Goal: Transaction & Acquisition: Purchase product/service

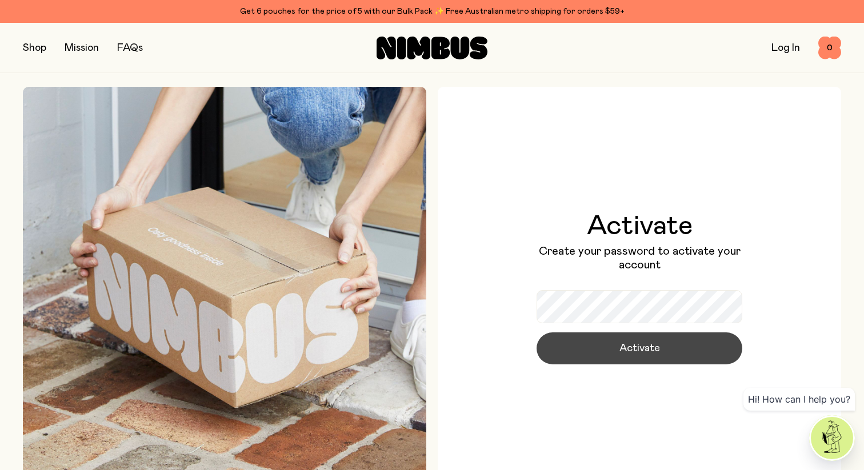
click at [658, 356] on button "Activate" at bounding box center [640, 349] width 206 height 32
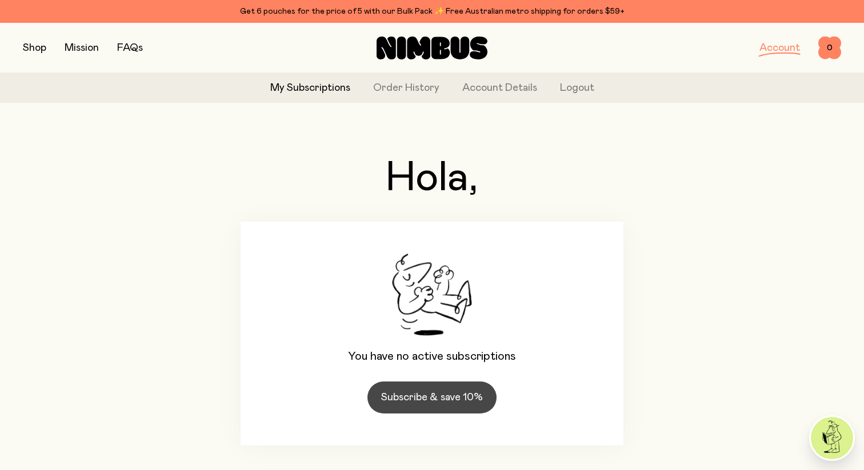
click at [423, 398] on link "Subscribe & save 10%" at bounding box center [432, 398] width 129 height 32
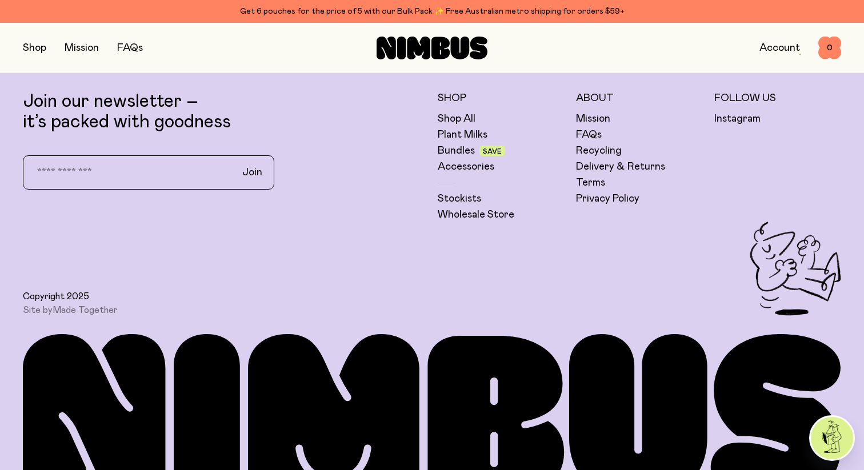
scroll to position [3325, 0]
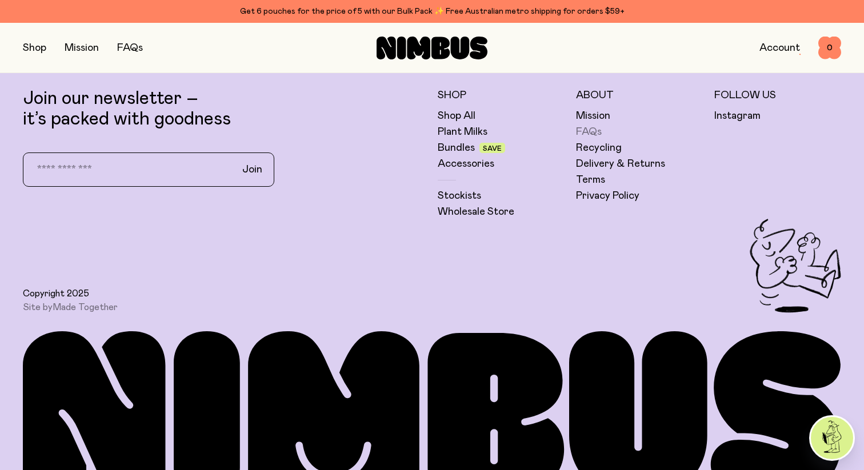
click at [593, 132] on link "FAQs" at bounding box center [589, 132] width 26 height 14
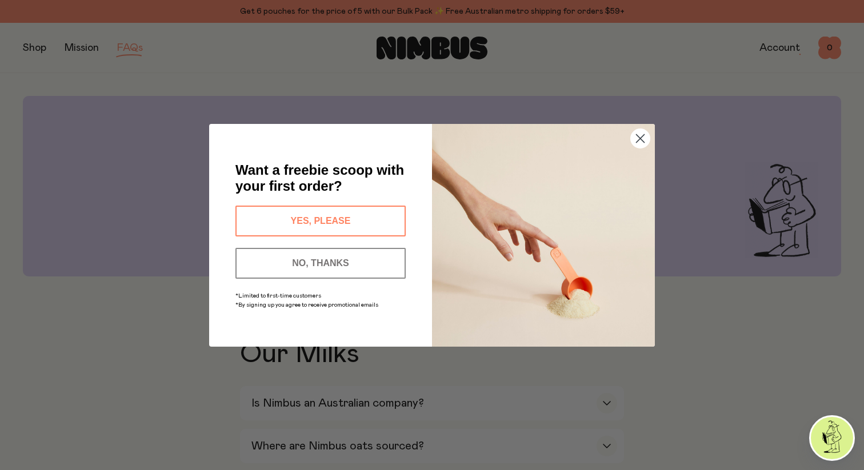
click at [336, 216] on button "YES, PLEASE" at bounding box center [321, 221] width 170 height 31
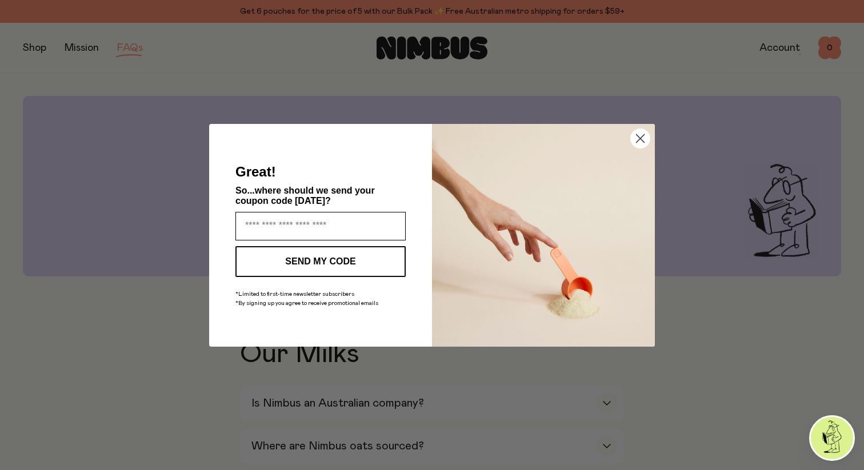
click at [286, 226] on input "Enter your email address" at bounding box center [321, 226] width 170 height 29
type input "**********"
click at [322, 260] on button "SEND MY CODE" at bounding box center [321, 261] width 170 height 31
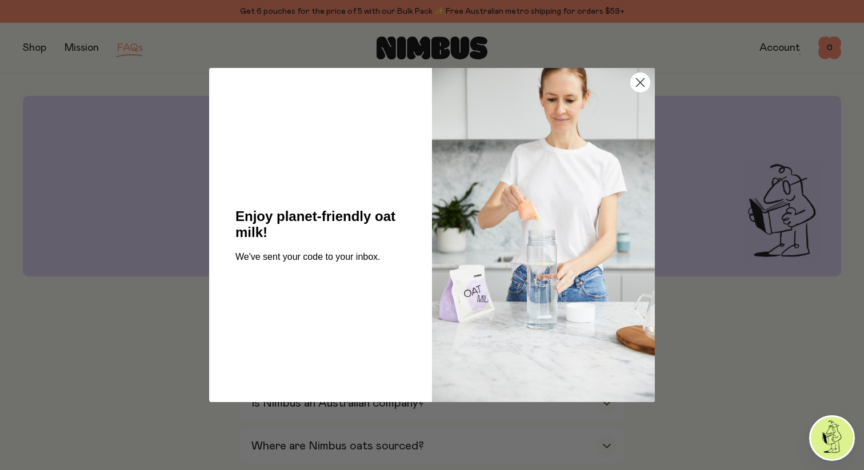
click at [641, 85] on circle "Close dialog" at bounding box center [640, 82] width 19 height 19
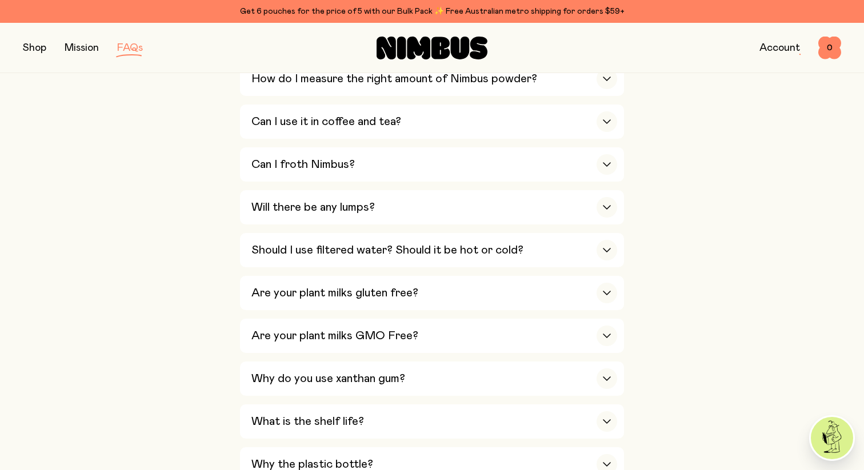
scroll to position [497, 0]
click at [608, 204] on div "button" at bounding box center [607, 207] width 21 height 21
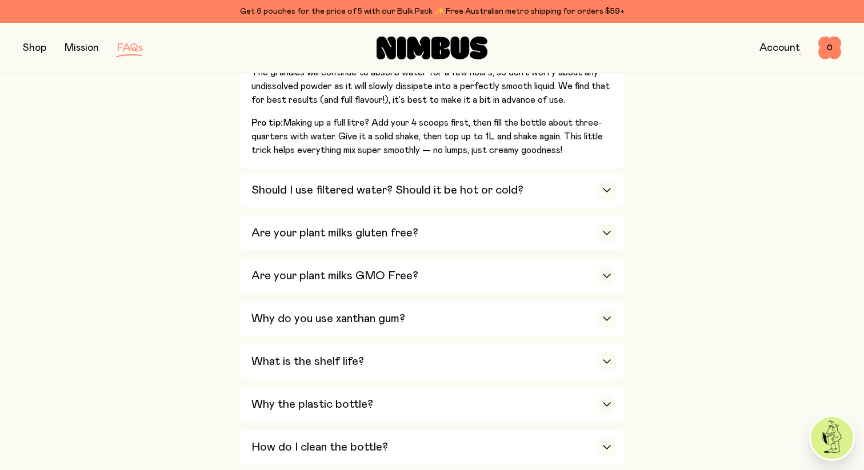
scroll to position [707, 0]
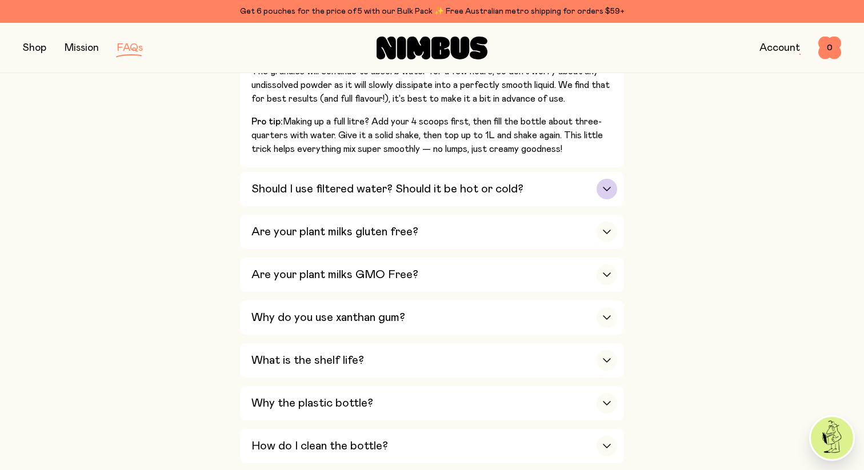
click at [606, 191] on icon "button" at bounding box center [607, 188] width 7 height 3
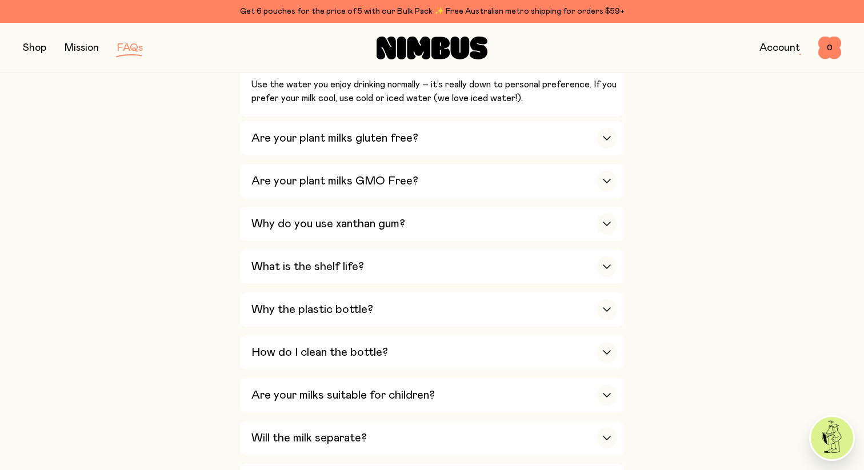
scroll to position [688, 0]
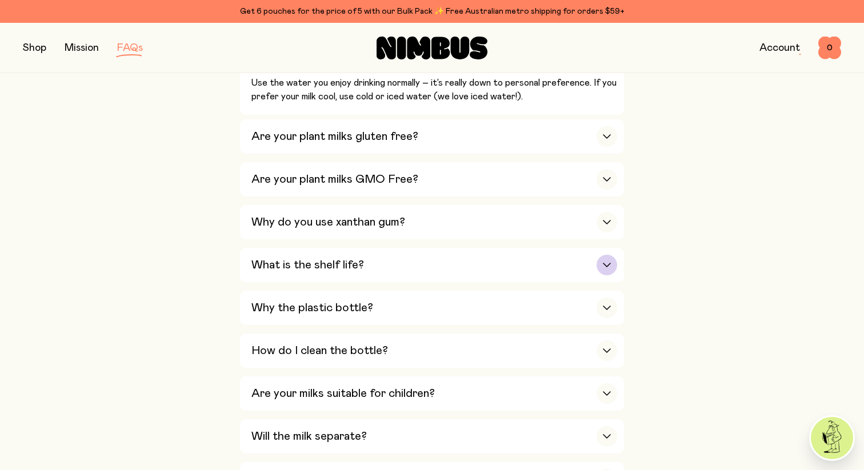
click at [608, 266] on icon "button" at bounding box center [606, 265] width 9 height 5
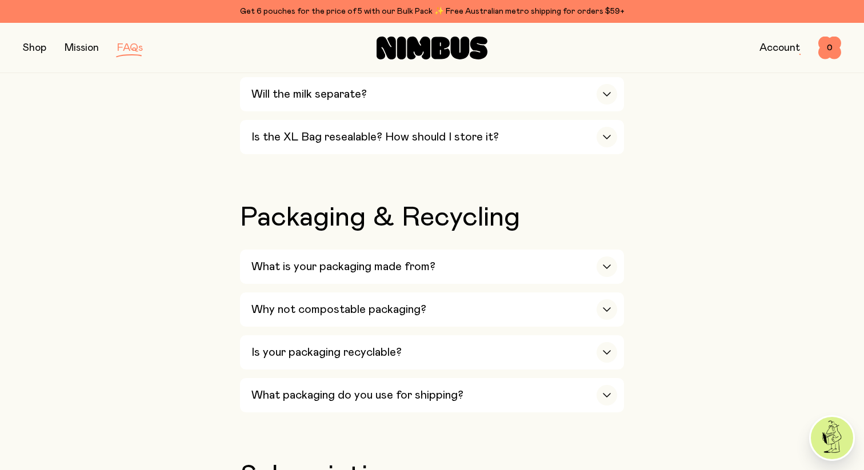
scroll to position [1115, 0]
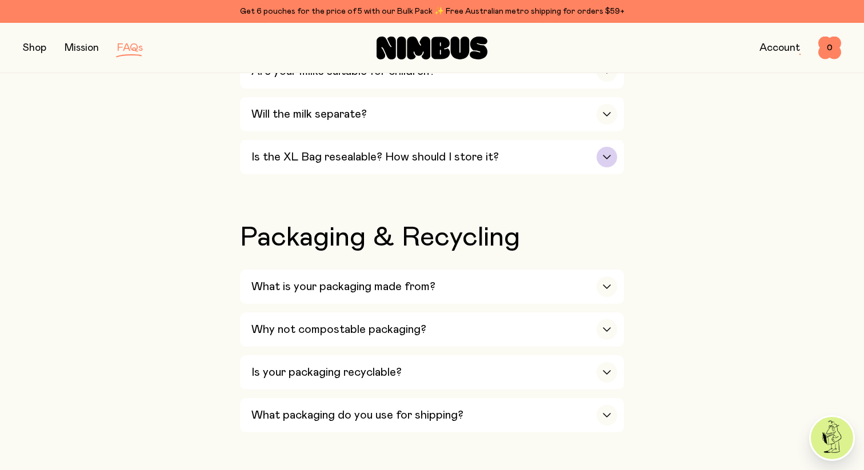
click at [606, 155] on div "button" at bounding box center [607, 157] width 21 height 21
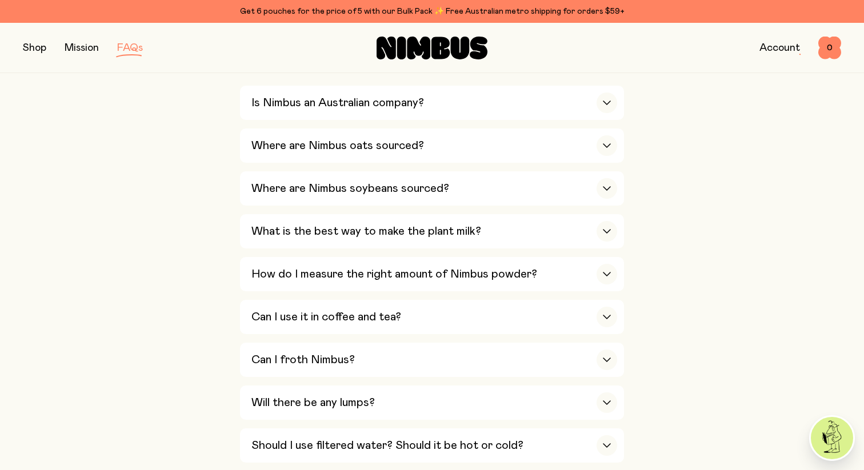
scroll to position [0, 0]
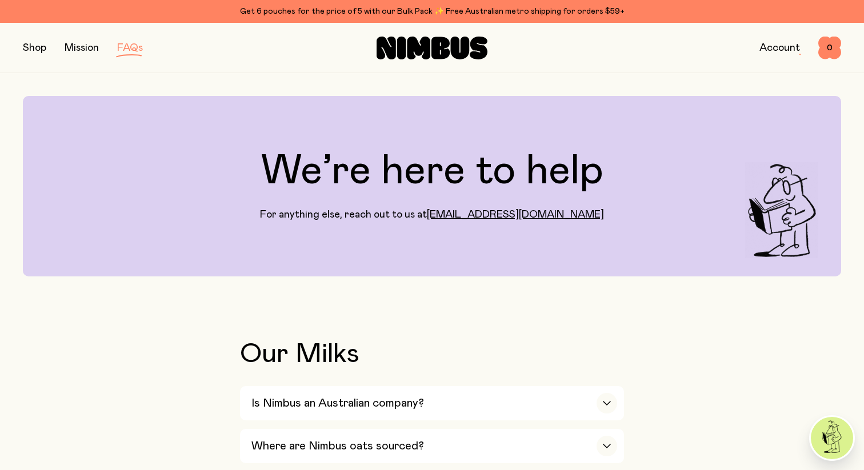
click at [31, 46] on button "button" at bounding box center [34, 48] width 23 height 16
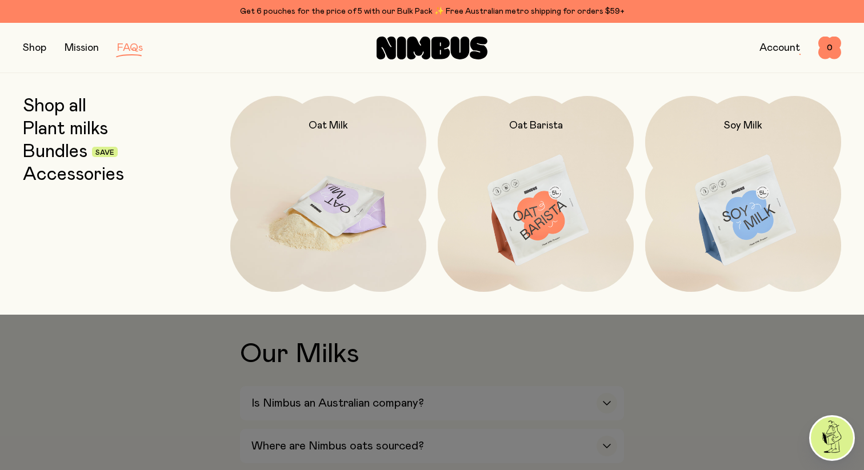
click at [310, 168] on img at bounding box center [328, 211] width 196 height 230
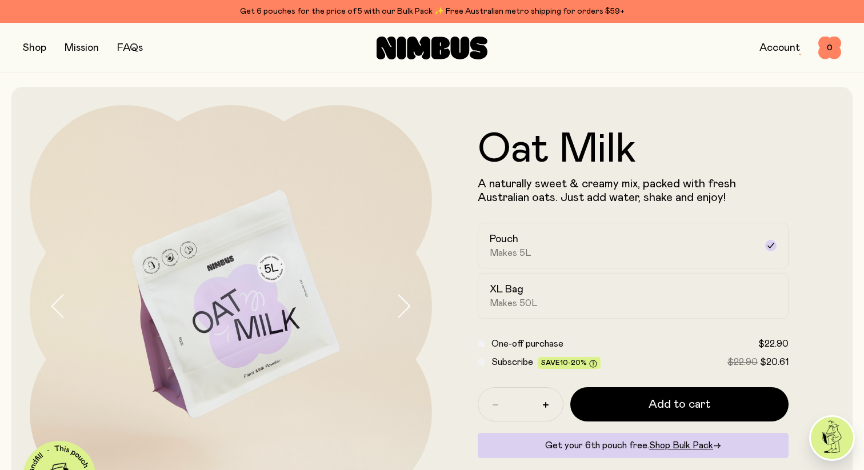
click at [35, 44] on button "button" at bounding box center [34, 48] width 23 height 16
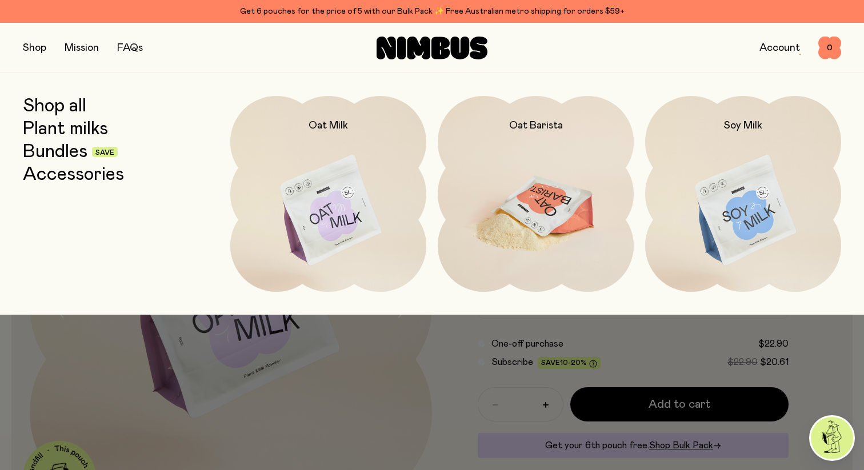
click at [533, 177] on img at bounding box center [536, 211] width 196 height 230
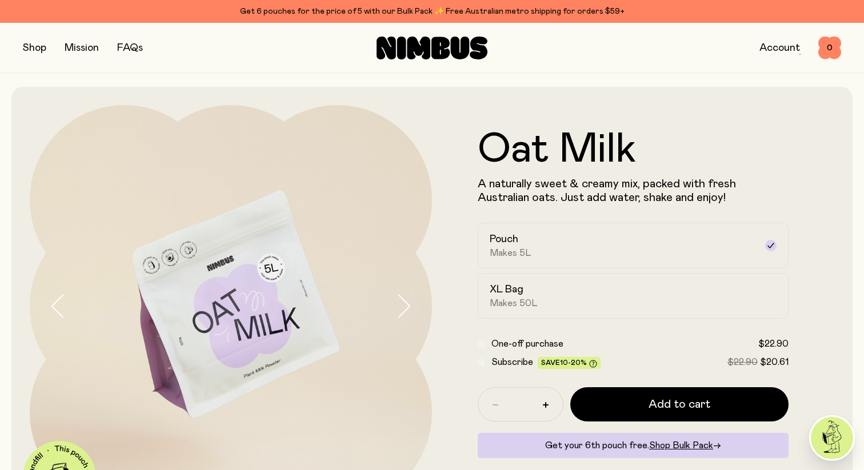
click at [33, 47] on button "button" at bounding box center [34, 48] width 23 height 16
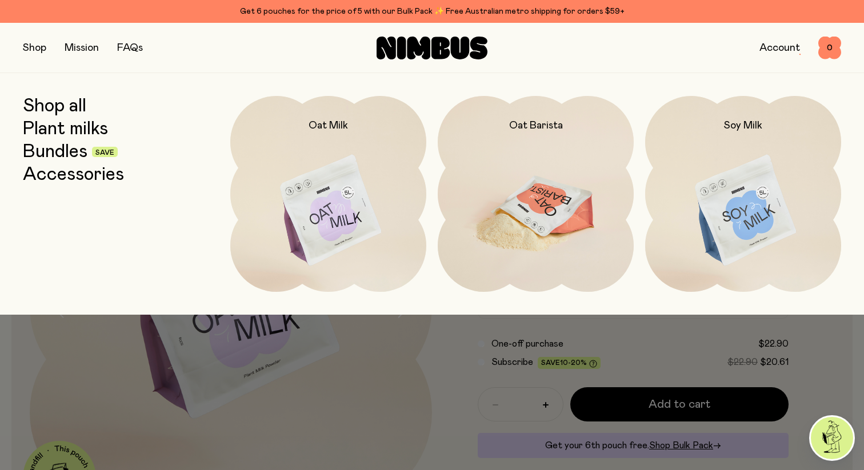
click at [576, 184] on img at bounding box center [536, 211] width 196 height 230
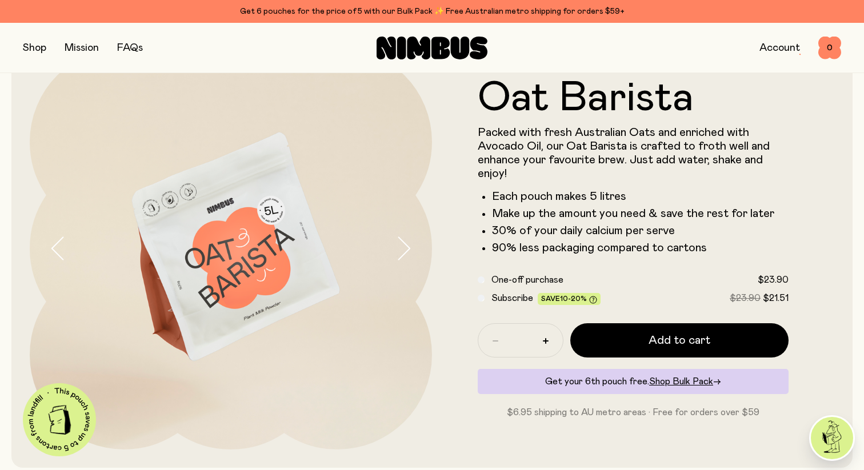
scroll to position [55, 0]
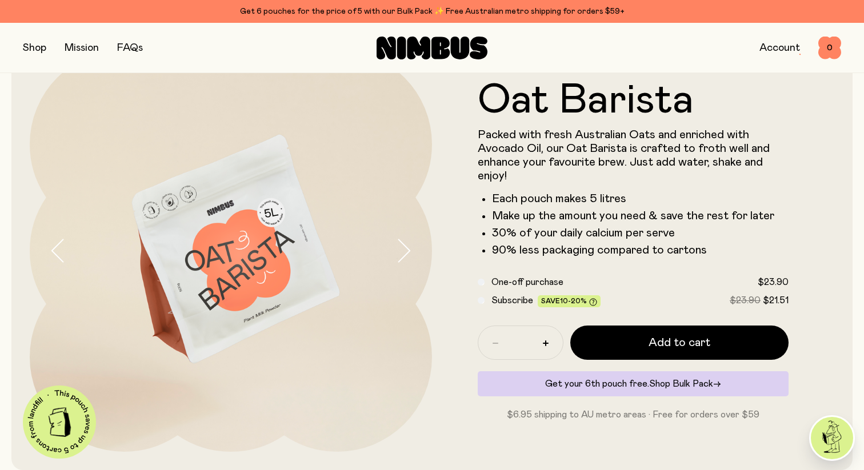
click at [683, 381] on span "Shop Bulk Pack" at bounding box center [681, 384] width 64 height 9
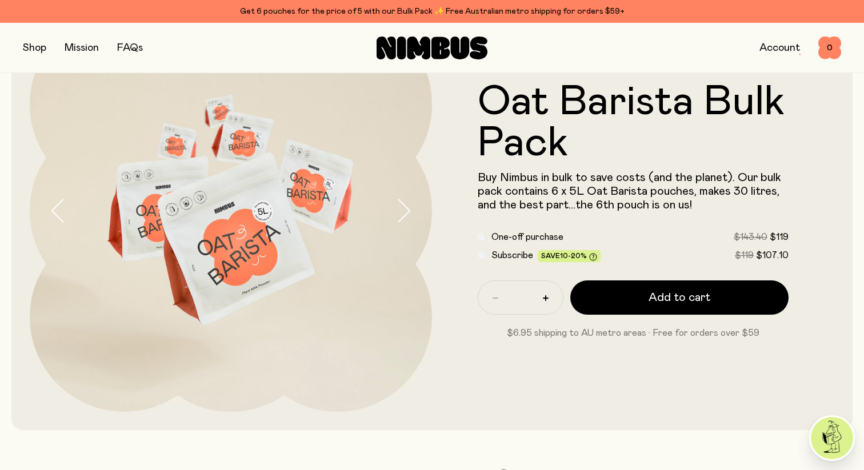
scroll to position [97, 0]
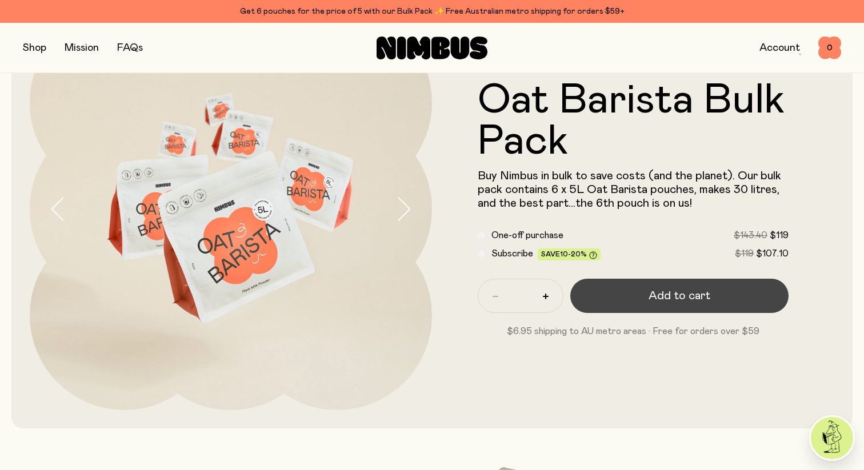
click at [684, 296] on span "Add to cart" at bounding box center [680, 296] width 62 height 16
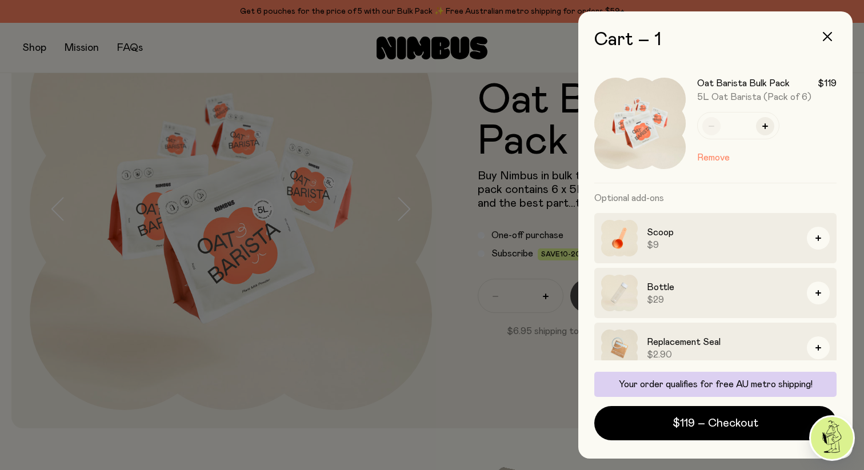
scroll to position [13, 0]
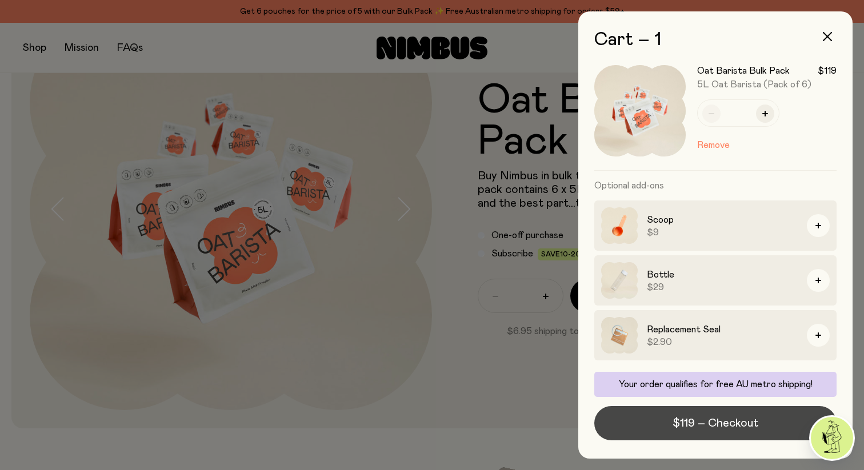
click at [732, 423] on span "$119 – Checkout" at bounding box center [716, 424] width 86 height 16
